Goal: Complete application form

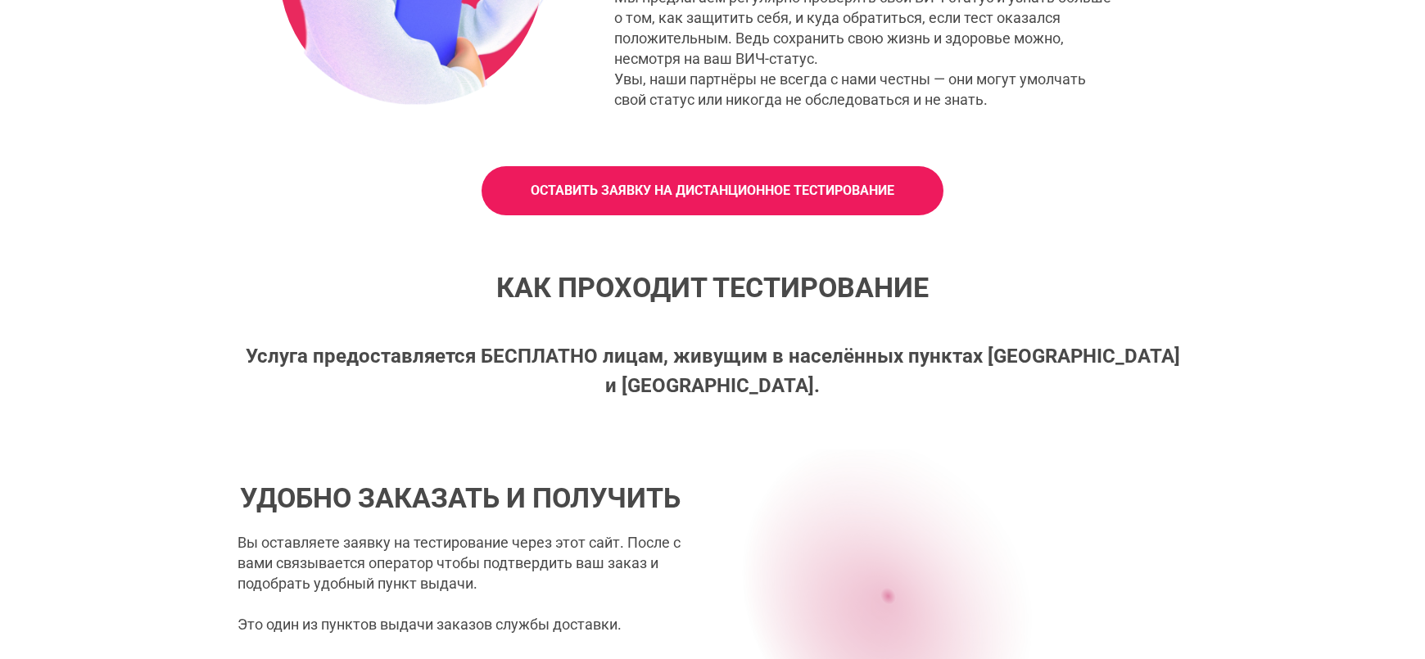
scroll to position [819, 0]
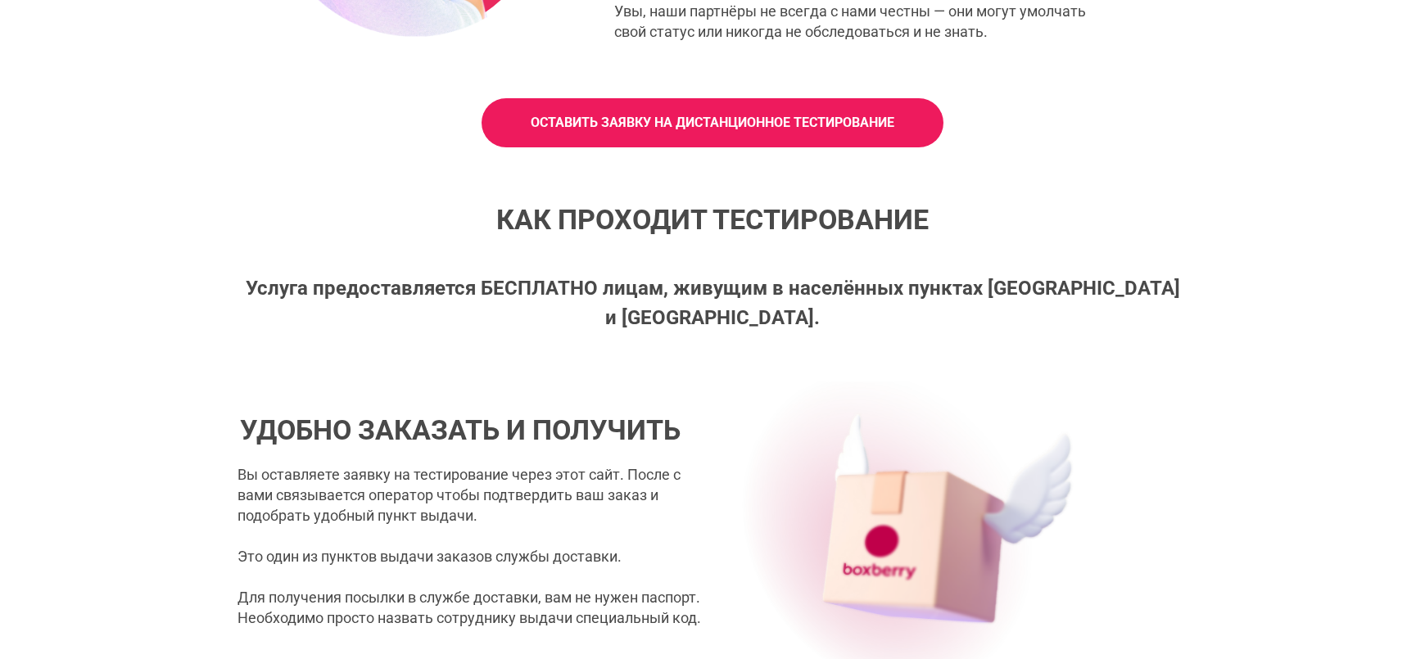
click at [513, 143] on link "ОСТАВИТЬ ЗАЯВКУ НА ДИСТАНЦИОННОЕ ТЕСТИРОВАНИЕ" at bounding box center [713, 122] width 462 height 49
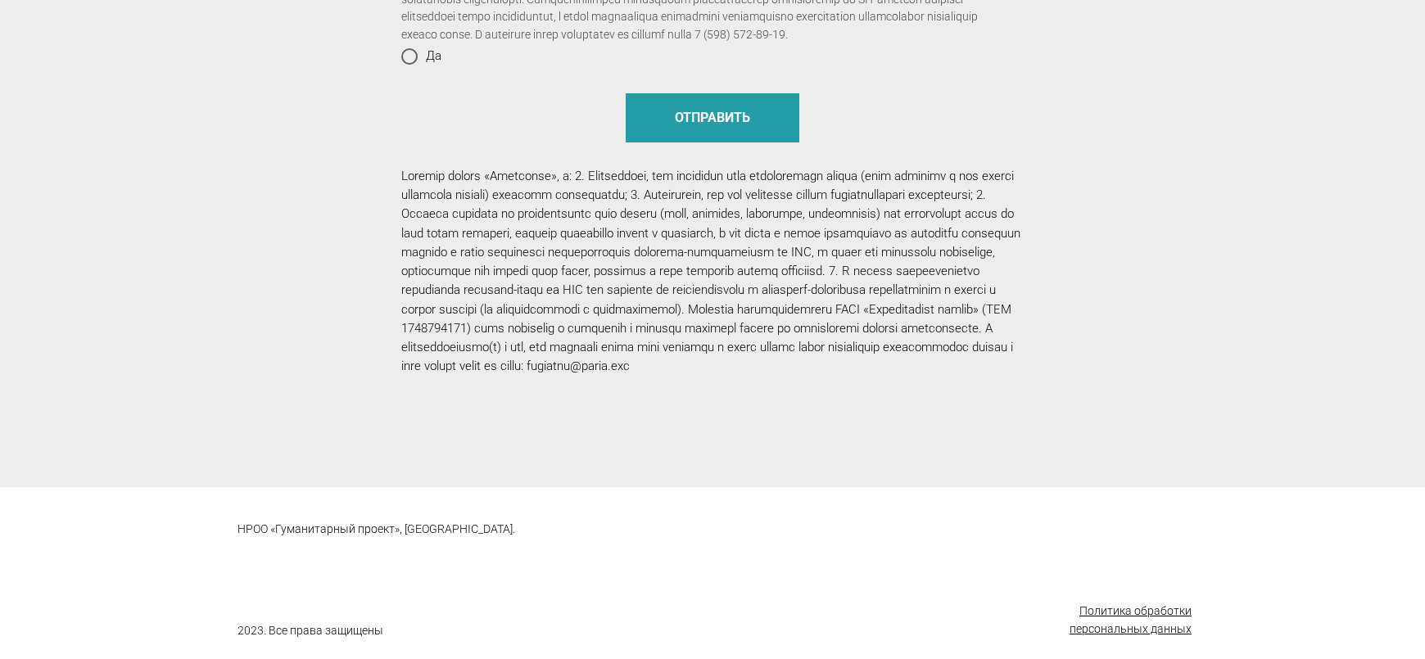
scroll to position [1824, 0]
click at [1083, 605] on u "Политика обработки персональных данных" at bounding box center [1131, 620] width 122 height 31
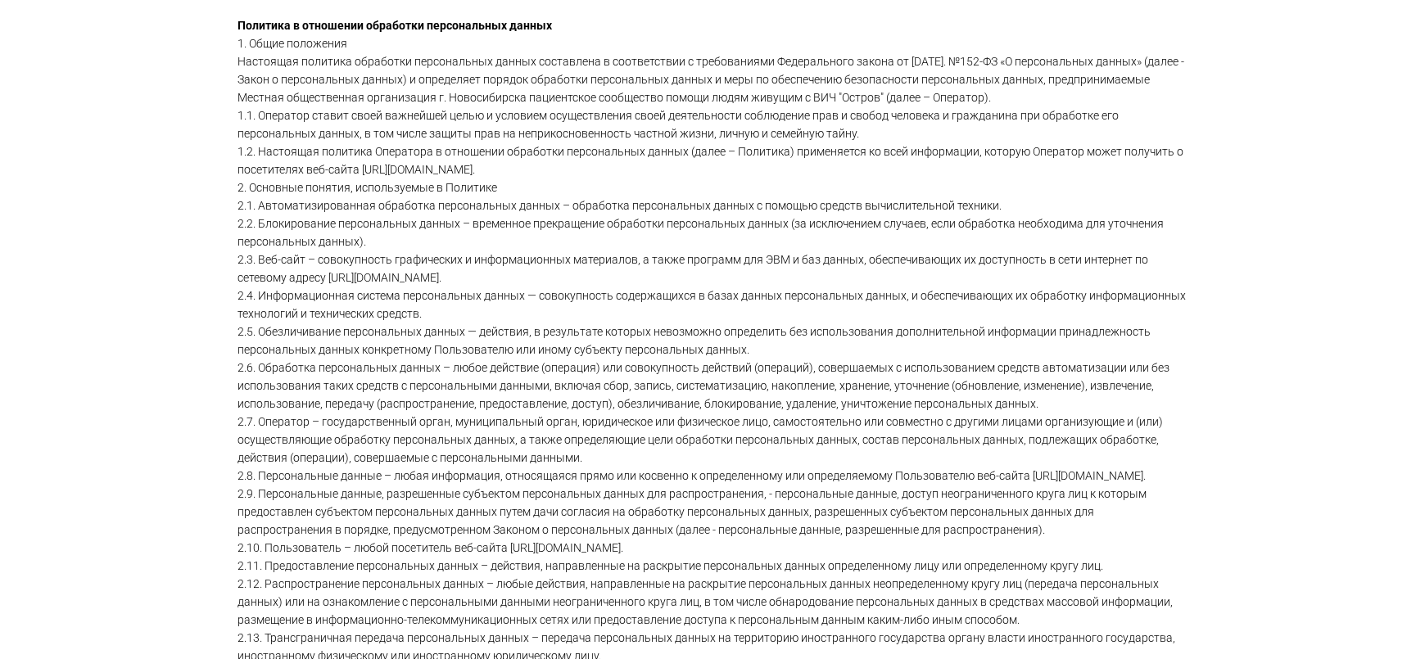
scroll to position [353, 0]
